Goal: Task Accomplishment & Management: Use online tool/utility

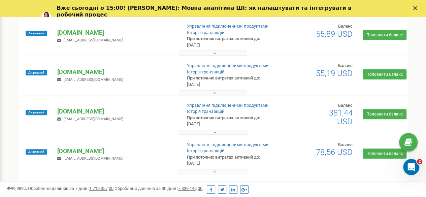
scroll to position [124, 0]
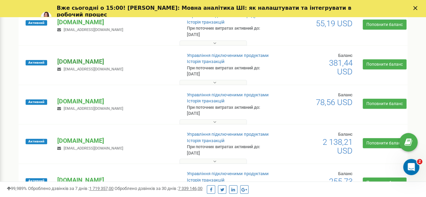
click at [81, 60] on p "[DOMAIN_NAME]" at bounding box center [116, 61] width 118 height 9
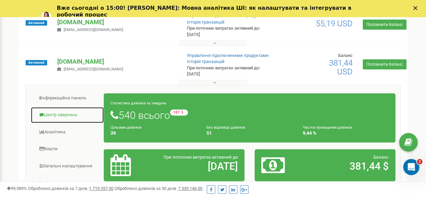
click at [60, 111] on link "Центр звернень" at bounding box center [67, 115] width 73 height 16
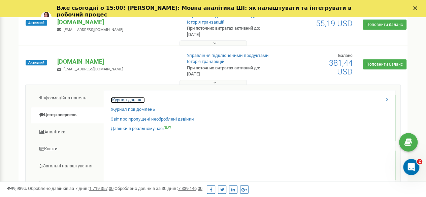
click at [121, 99] on link "Журнал дзвінків" at bounding box center [128, 100] width 34 height 6
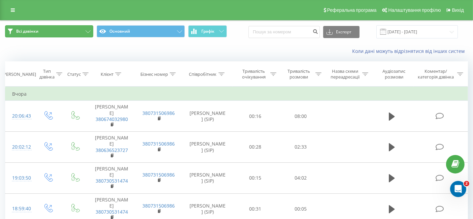
click at [76, 28] on button "Всі дзвінки" at bounding box center [49, 31] width 88 height 12
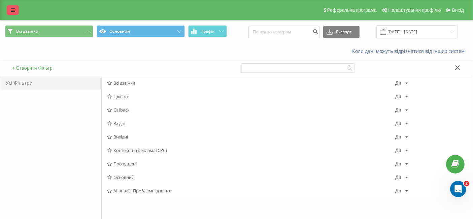
click at [13, 8] on icon at bounding box center [13, 10] width 4 height 5
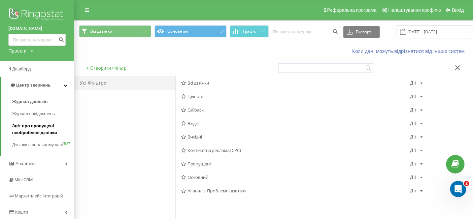
click at [31, 132] on span "Звіт про пропущені необроблені дзвінки" at bounding box center [41, 128] width 59 height 13
